Goal: Answer question/provide support

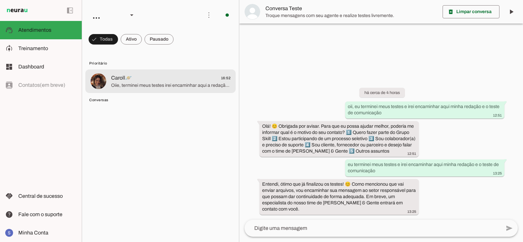
click at [134, 90] on md-item "Caroll🪐 16:52 Oiie, terminei meus testes irei encaminhar aqui a redação e o tes…" at bounding box center [160, 81] width 150 height 24
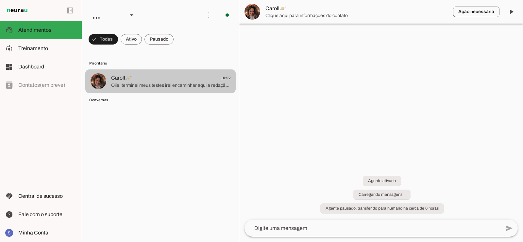
scroll to position [210, 0]
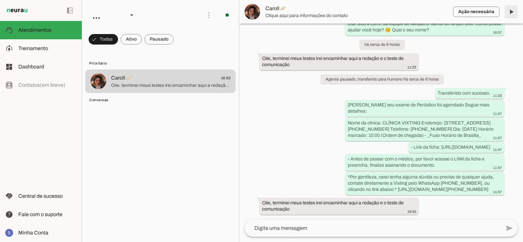
click at [508, 12] on span at bounding box center [511, 12] width 16 height 16
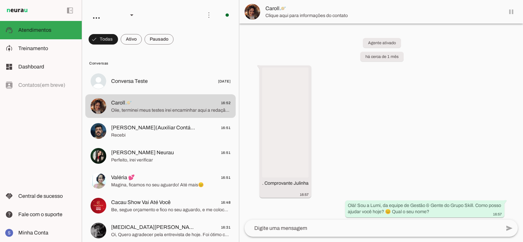
scroll to position [225, 0]
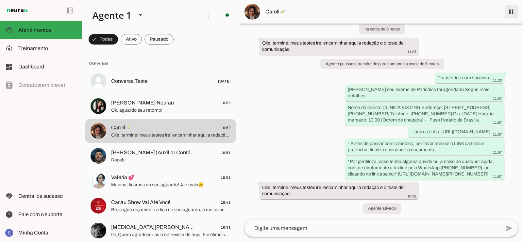
click at [514, 16] on span at bounding box center [511, 12] width 16 height 16
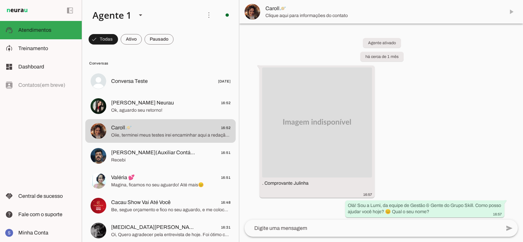
scroll to position [239, 0]
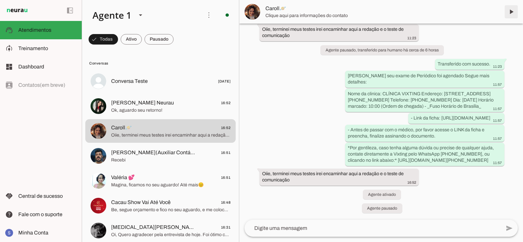
click at [510, 11] on span at bounding box center [511, 12] width 16 height 16
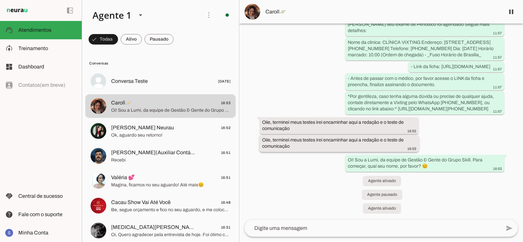
scroll to position [290, 0]
